Goal: Communication & Community: Answer question/provide support

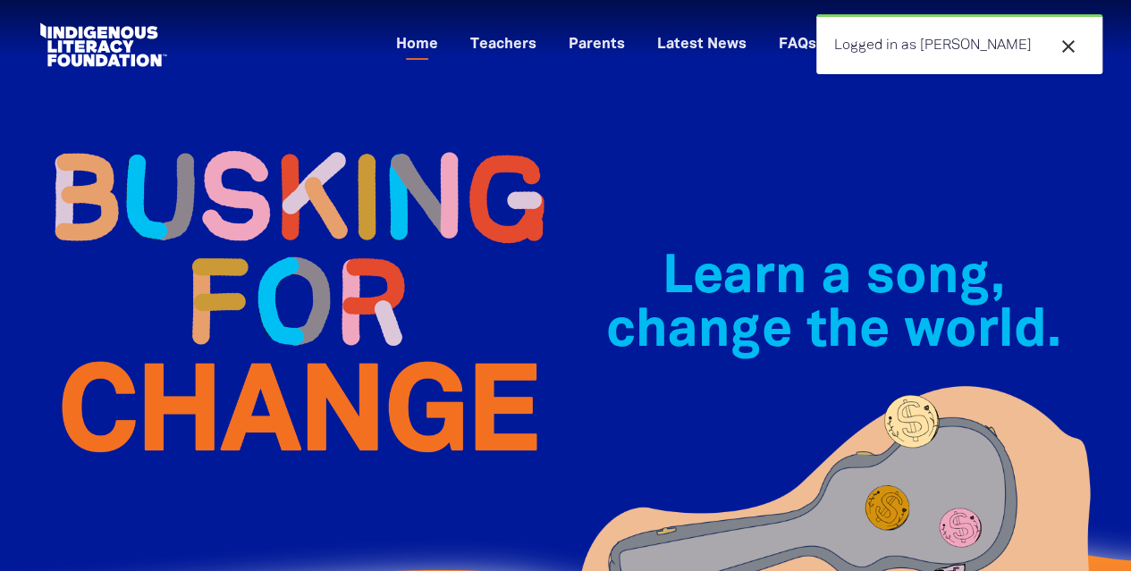
click at [757, 158] on div "Learn a song, change the world.﻿" at bounding box center [834, 372] width 536 height 531
click at [1067, 46] on icon "close" at bounding box center [1067, 46] width 21 height 21
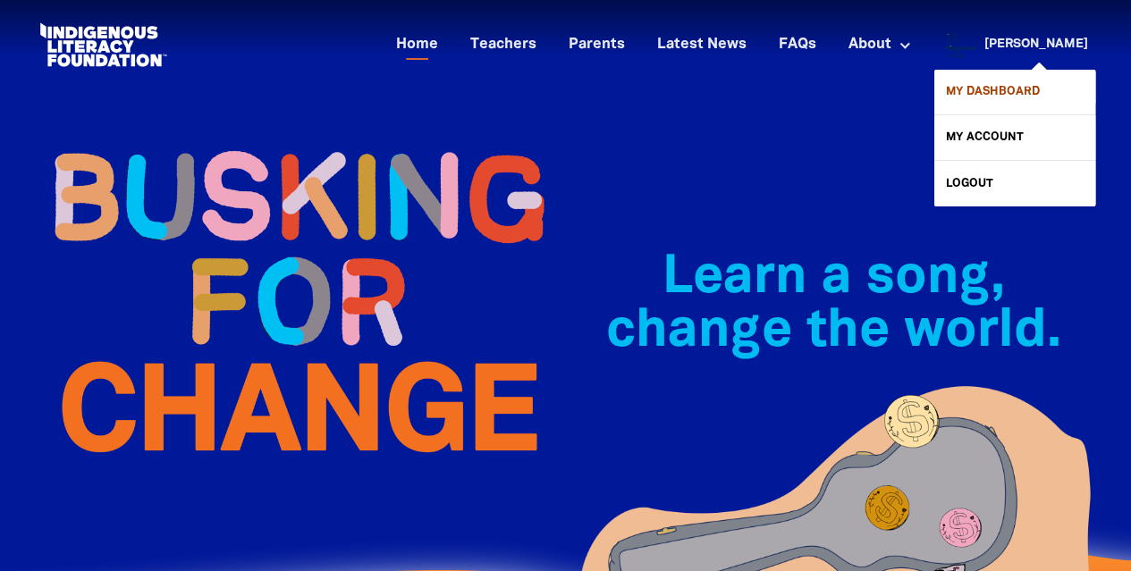
click at [1005, 78] on link "My Dashboard" at bounding box center [1014, 92] width 161 height 45
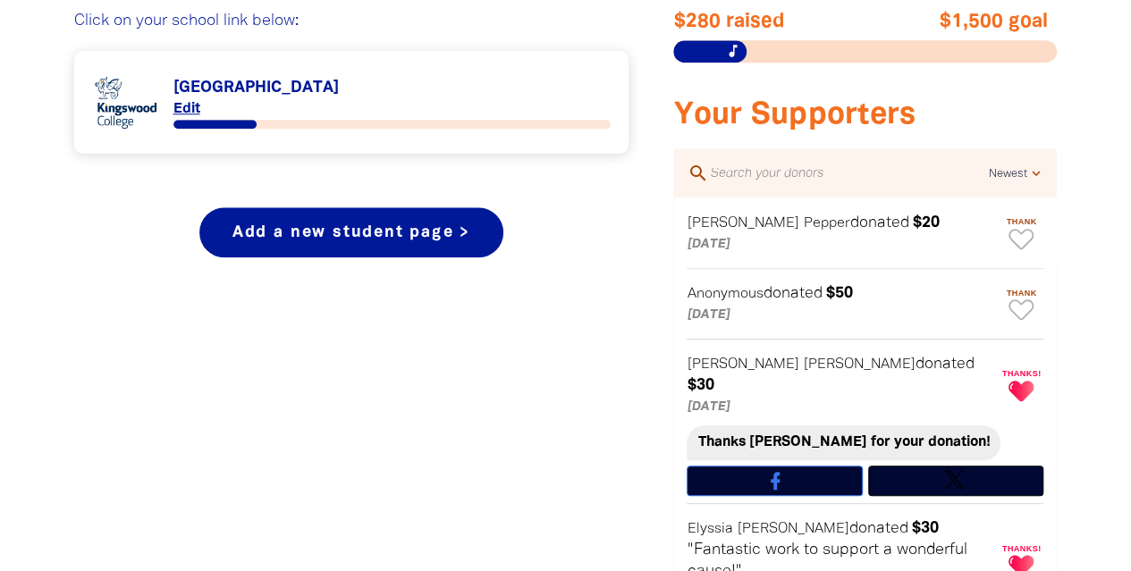
scroll to position [773, 0]
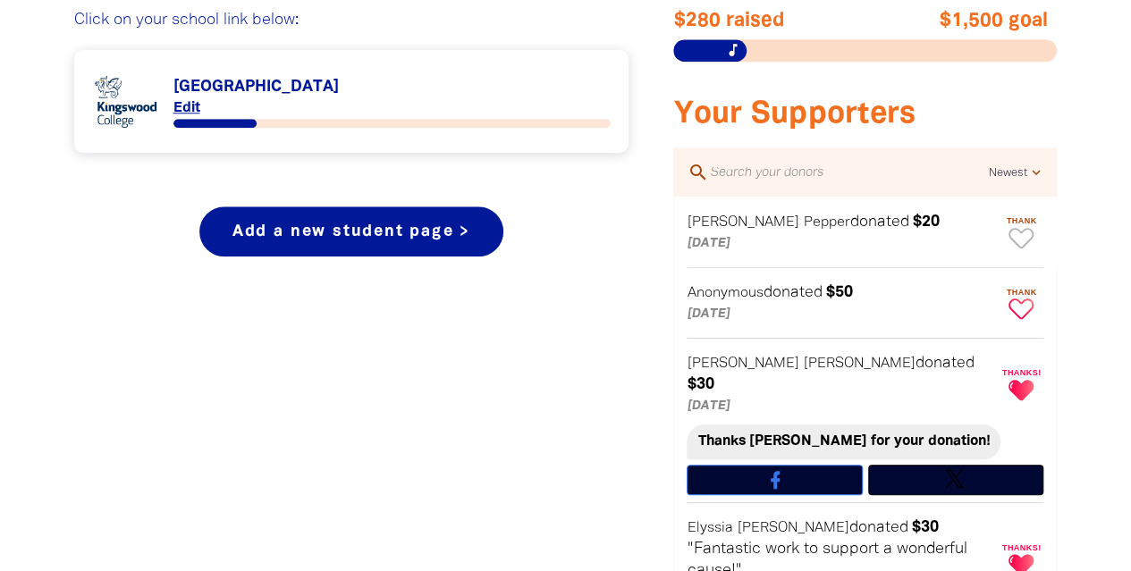
click at [1015, 299] on icon "Paginated content" at bounding box center [1020, 309] width 25 height 21
type textarea "Thanks for your donation!"
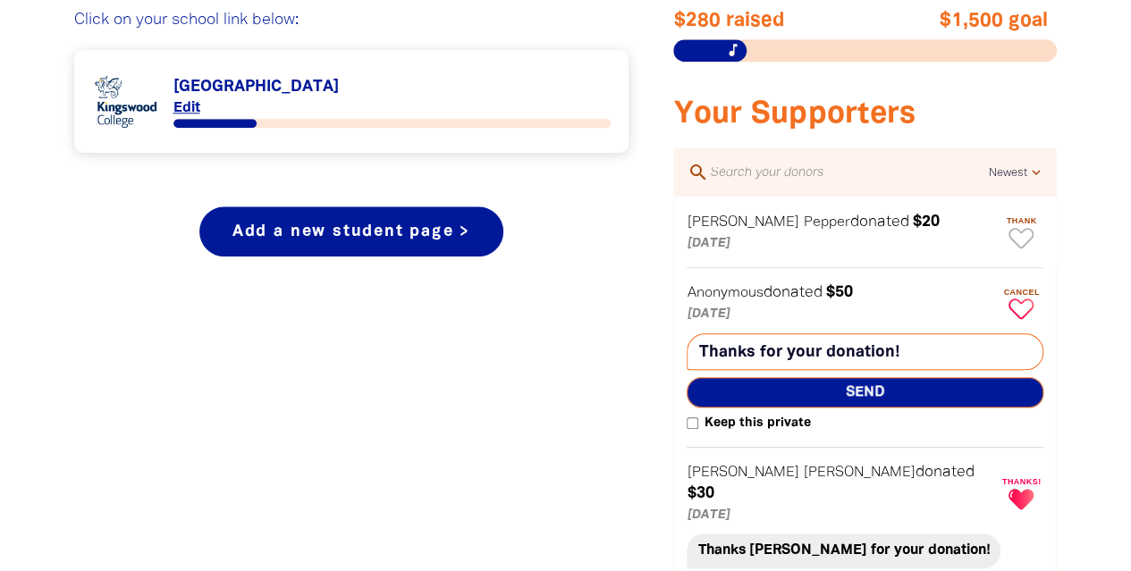
click at [870, 389] on span "Send" at bounding box center [864, 392] width 357 height 30
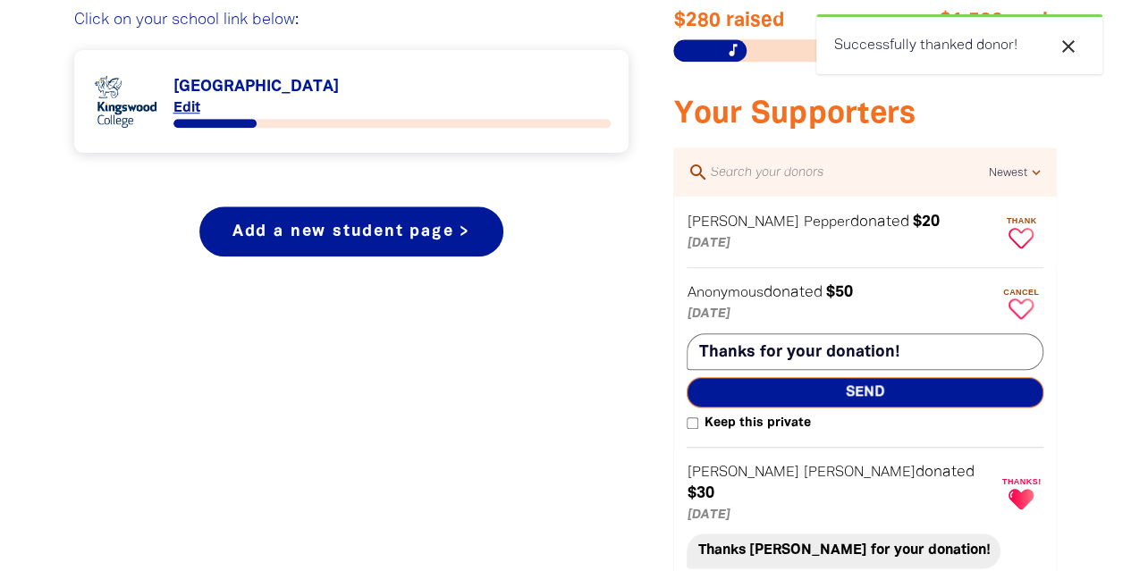
click at [1024, 237] on icon "Paginated content" at bounding box center [1020, 238] width 25 height 21
type textarea "Thanks [PERSON_NAME] for your donation!"
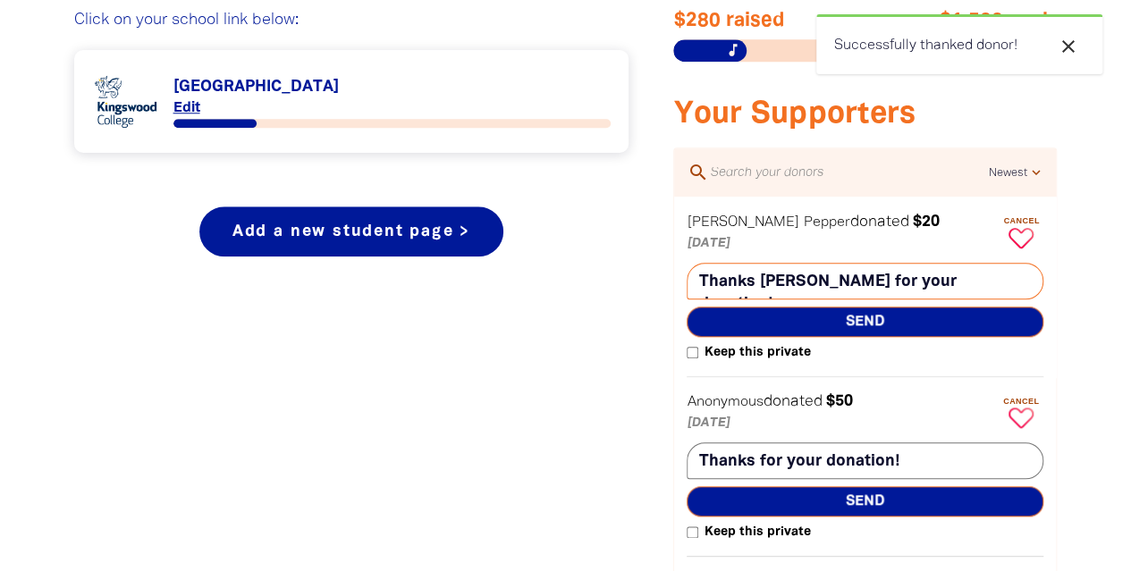
click at [855, 316] on span "Send" at bounding box center [864, 322] width 357 height 30
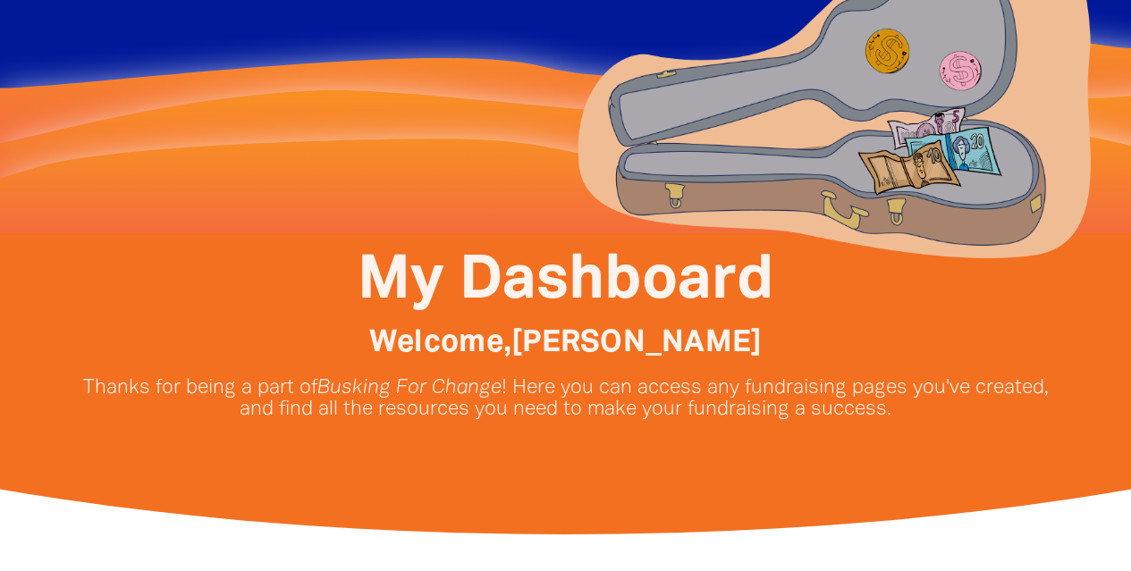
scroll to position [114, 0]
